Goal: Find specific page/section: Find specific page/section

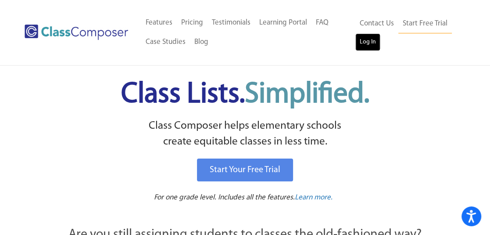
click at [367, 46] on link "Log In" at bounding box center [367, 42] width 25 height 18
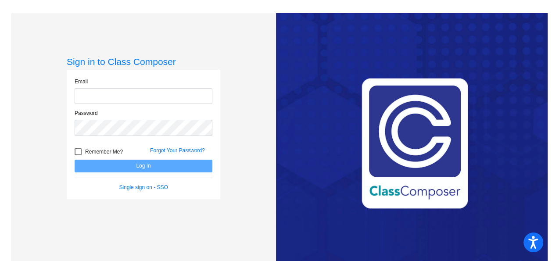
type input "[EMAIL_ADDRESS][DOMAIN_NAME]"
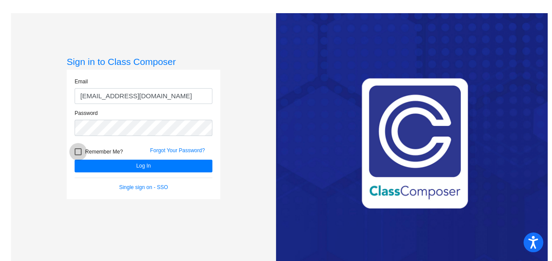
click at [79, 150] on div at bounding box center [78, 151] width 7 height 7
click at [78, 155] on input "Remember Me?" at bounding box center [78, 155] width 0 height 0
checkbox input "true"
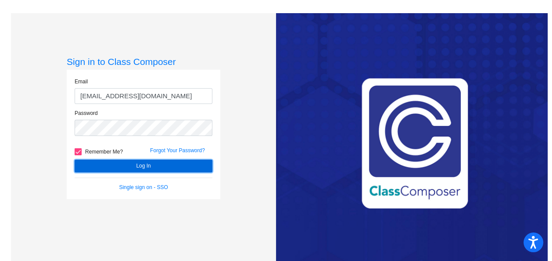
click at [106, 167] on button "Log In" at bounding box center [144, 166] width 138 height 13
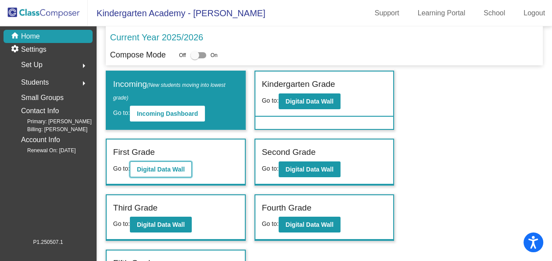
click at [147, 164] on button "Digital Data Wall" at bounding box center [161, 170] width 62 height 16
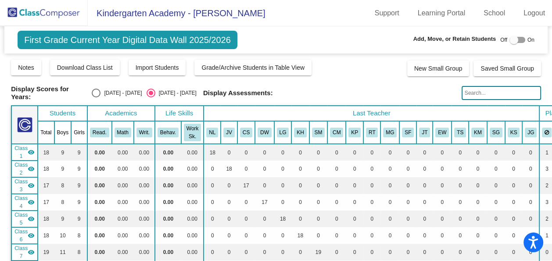
click at [100, 90] on div "Select an option" at bounding box center [96, 93] width 9 height 9
click at [96, 97] on input "2024 - 2025" at bounding box center [96, 97] width 0 height 0
radio input "true"
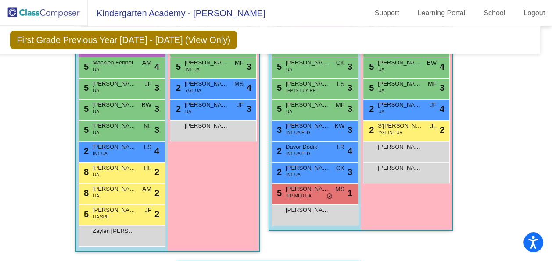
scroll to position [2767, 7]
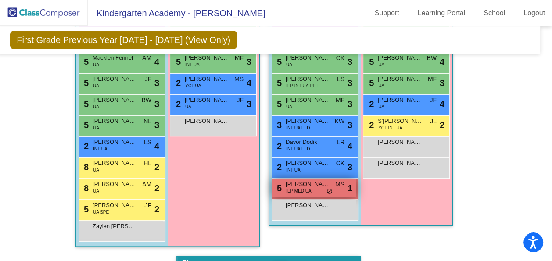
click at [308, 188] on span "IEP MED UA" at bounding box center [298, 191] width 25 height 7
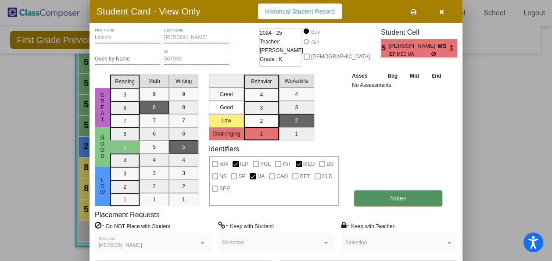
click at [383, 199] on button "Notes" at bounding box center [398, 198] width 88 height 16
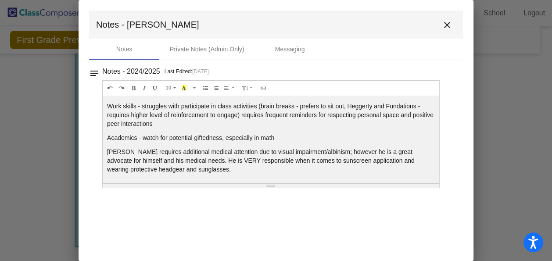
scroll to position [0, 0]
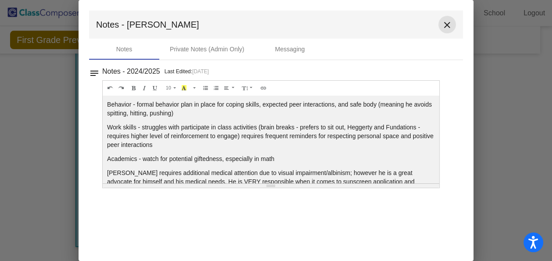
click at [453, 25] on button "close" at bounding box center [447, 25] width 18 height 18
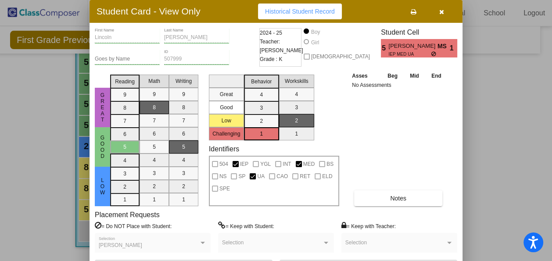
click at [441, 15] on button "button" at bounding box center [441, 12] width 28 height 16
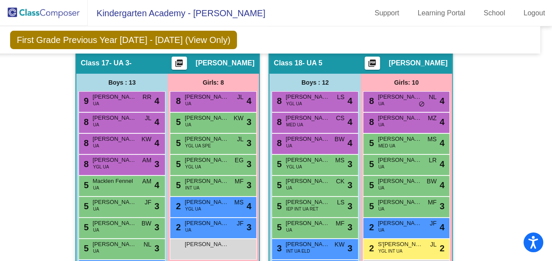
scroll to position [2641, 7]
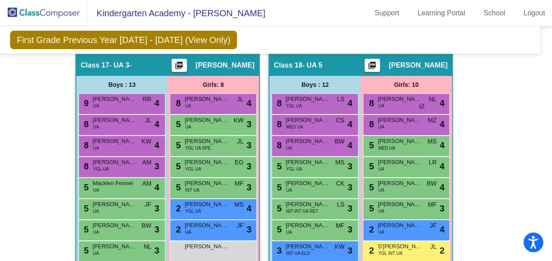
click at [54, 12] on img at bounding box center [44, 13] width 88 height 26
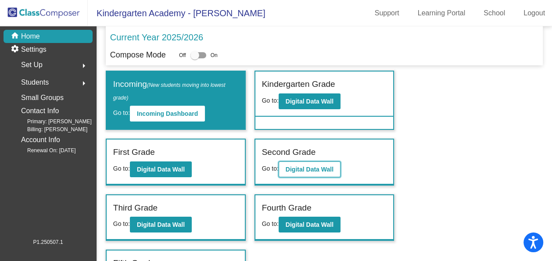
click at [298, 171] on b "Digital Data Wall" at bounding box center [310, 169] width 48 height 7
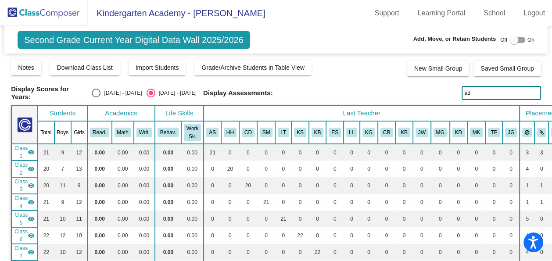
type input "a"
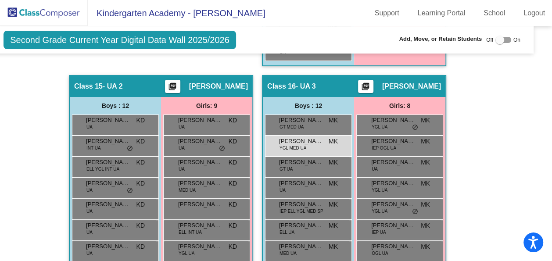
scroll to position [2608, 14]
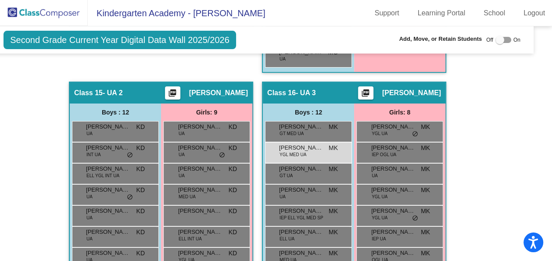
type input "lead"
